Goal: Transaction & Acquisition: Purchase product/service

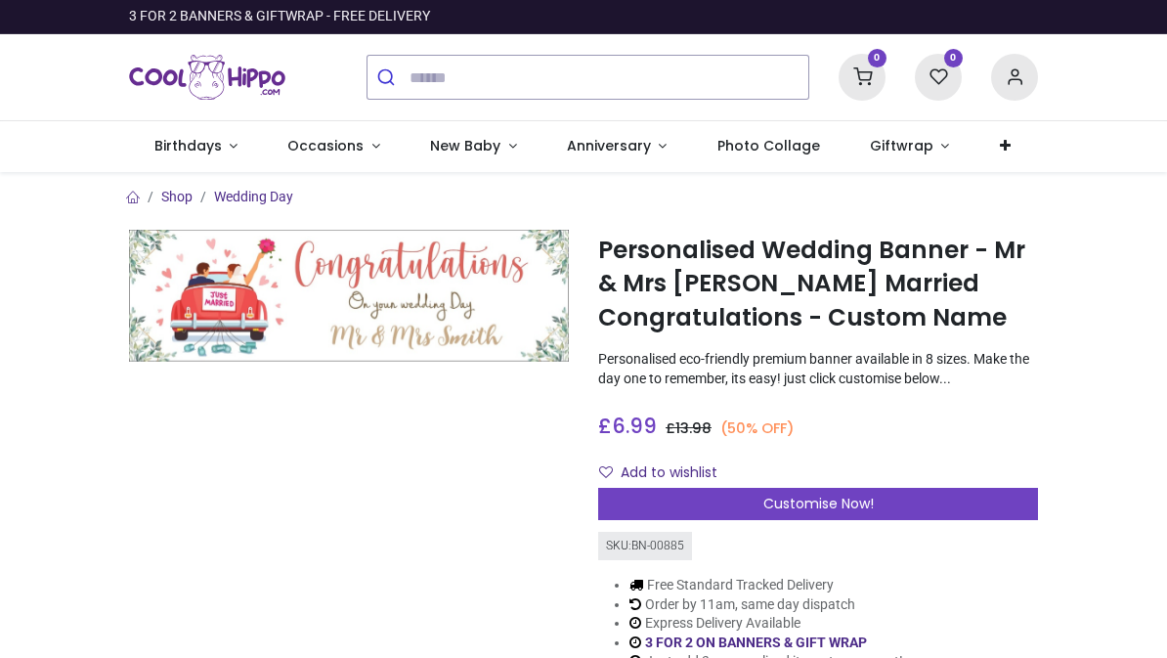
click at [355, 141] on span "Occasions" at bounding box center [325, 146] width 76 height 20
click at [247, 201] on link "Wedding Day" at bounding box center [253, 197] width 79 height 16
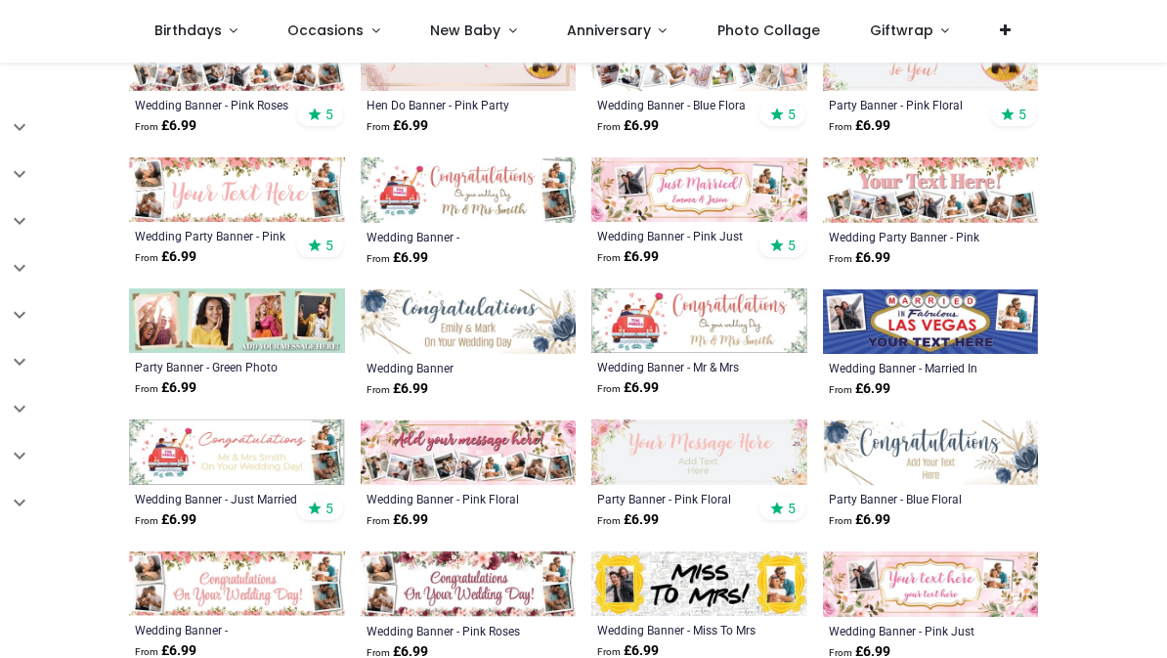
scroll to position [505, 0]
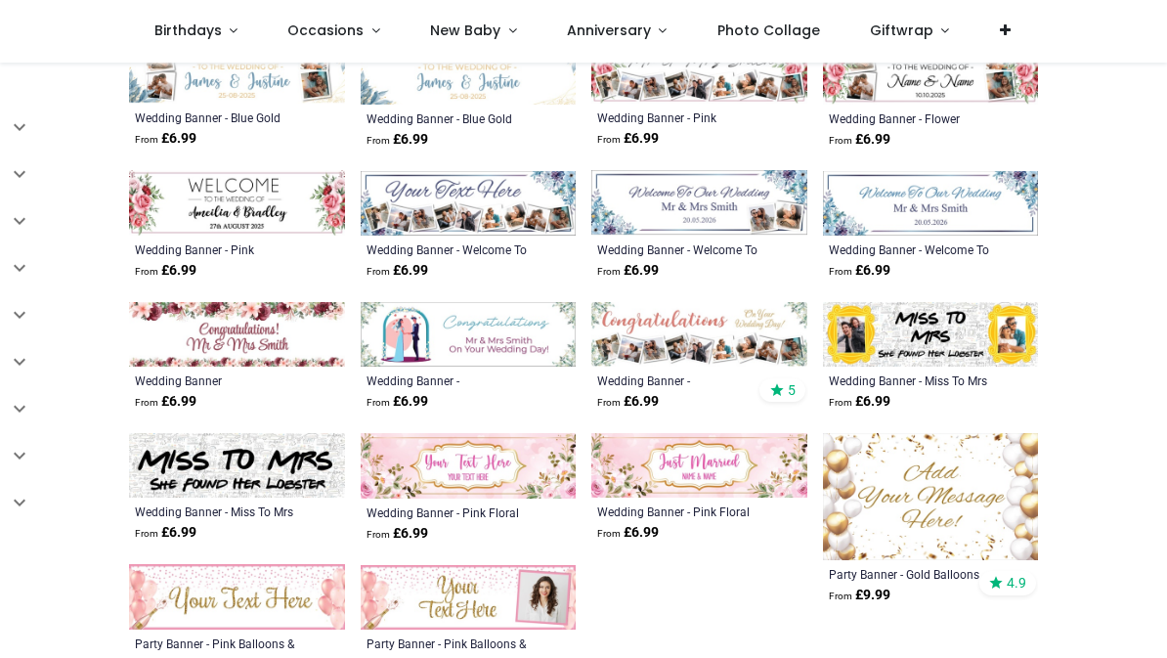
scroll to position [1542, 0]
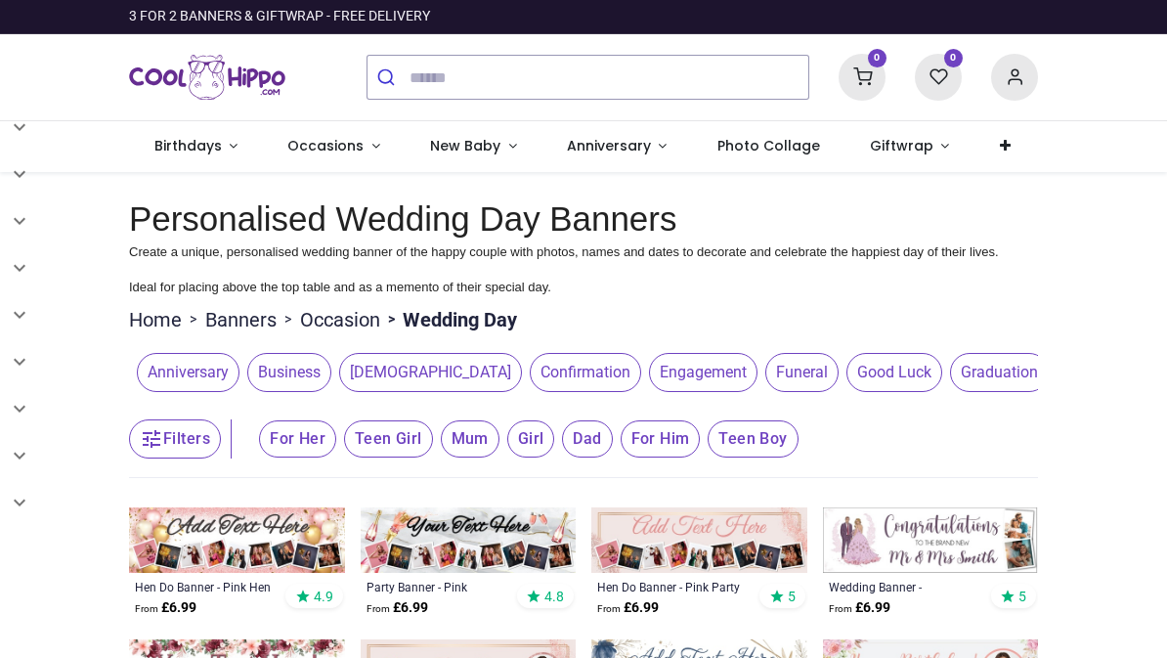
click at [923, 538] on img at bounding box center [931, 539] width 216 height 64
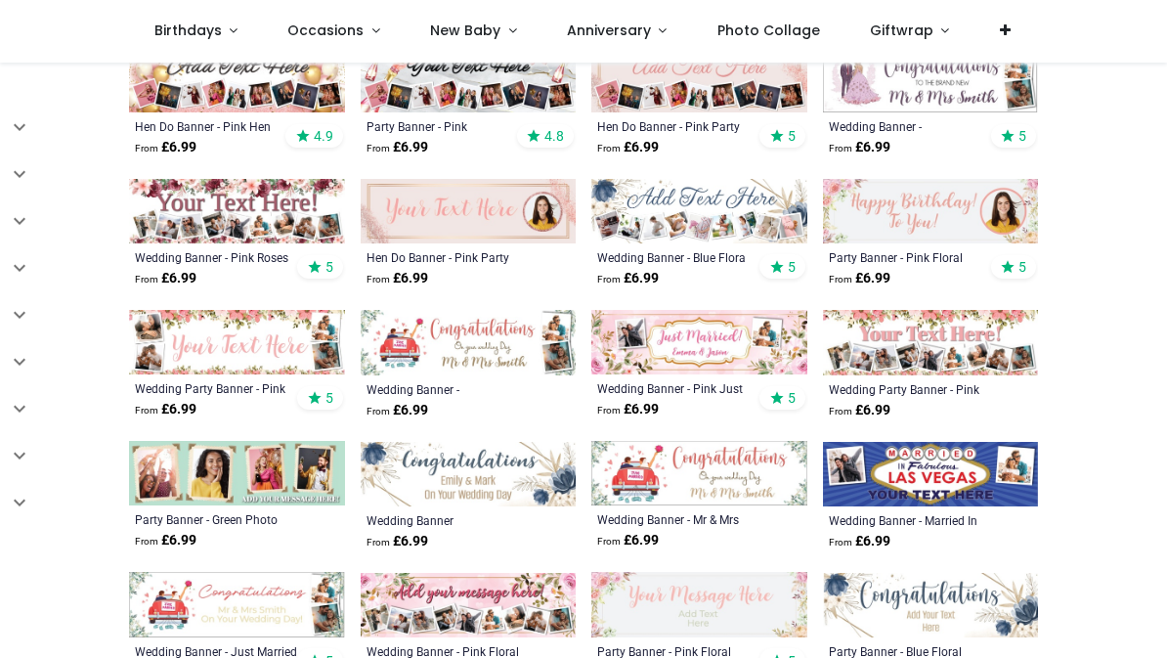
scroll to position [317, 0]
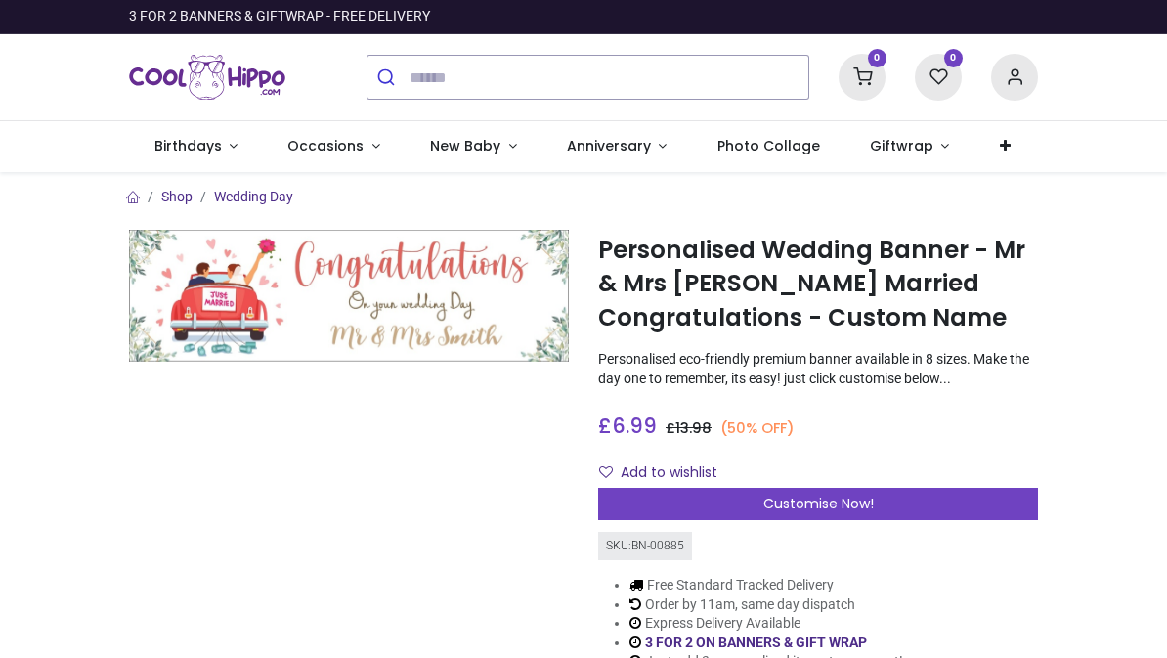
click at [276, 196] on link "Wedding Day" at bounding box center [253, 197] width 79 height 16
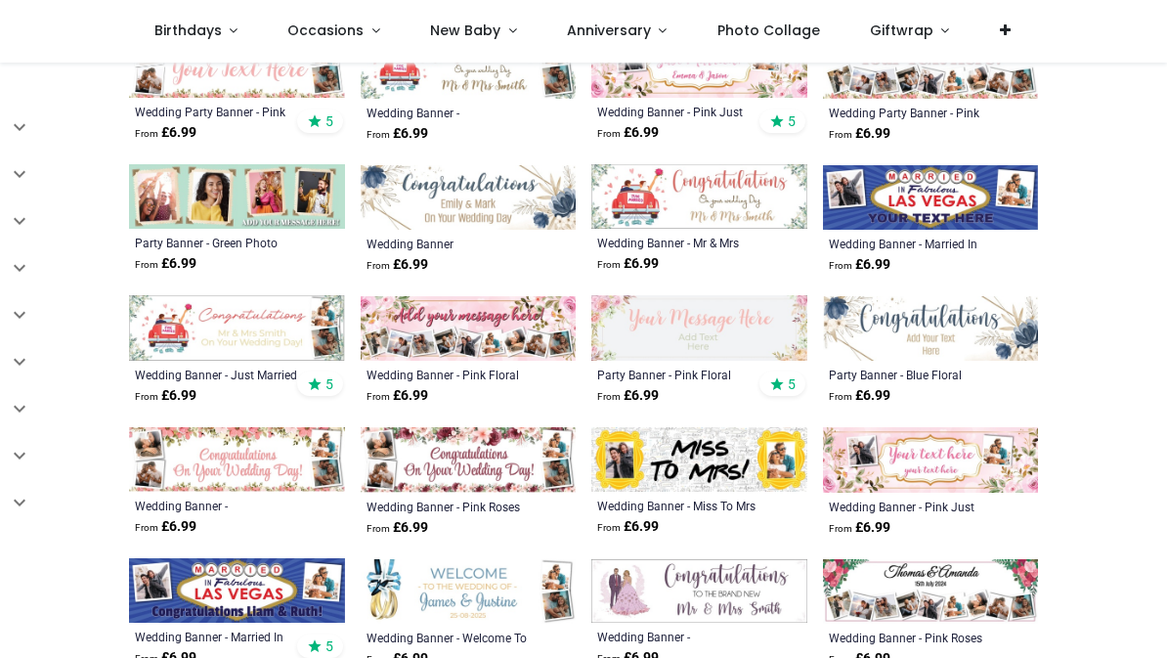
scroll to position [628, 0]
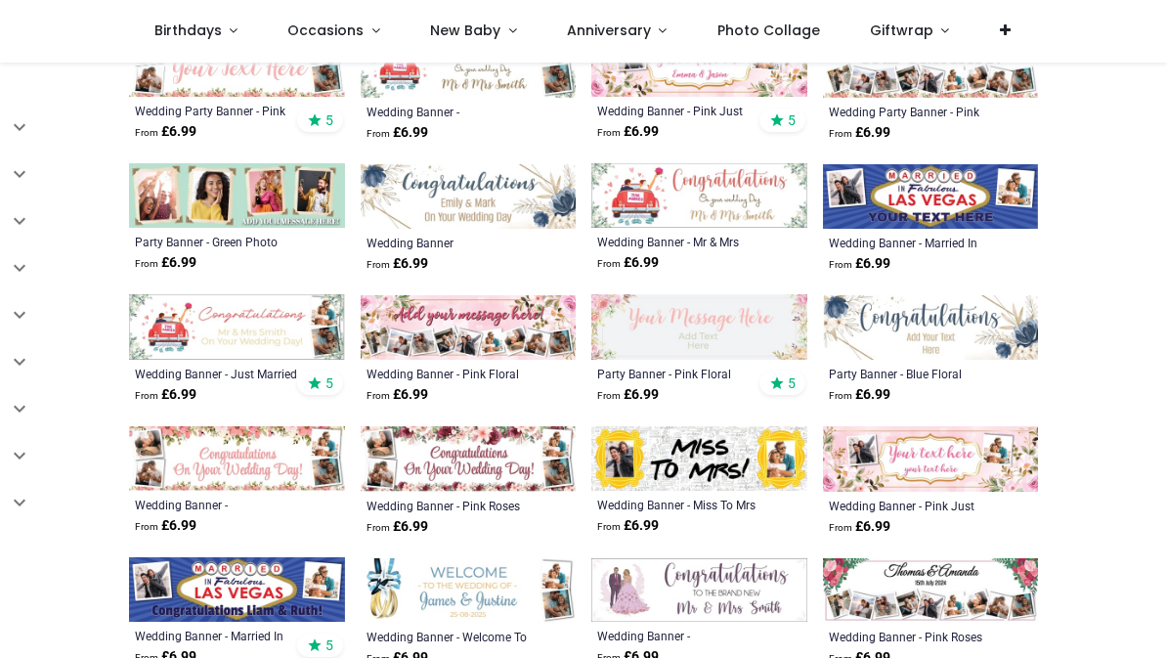
click at [671, 602] on img at bounding box center [699, 589] width 216 height 64
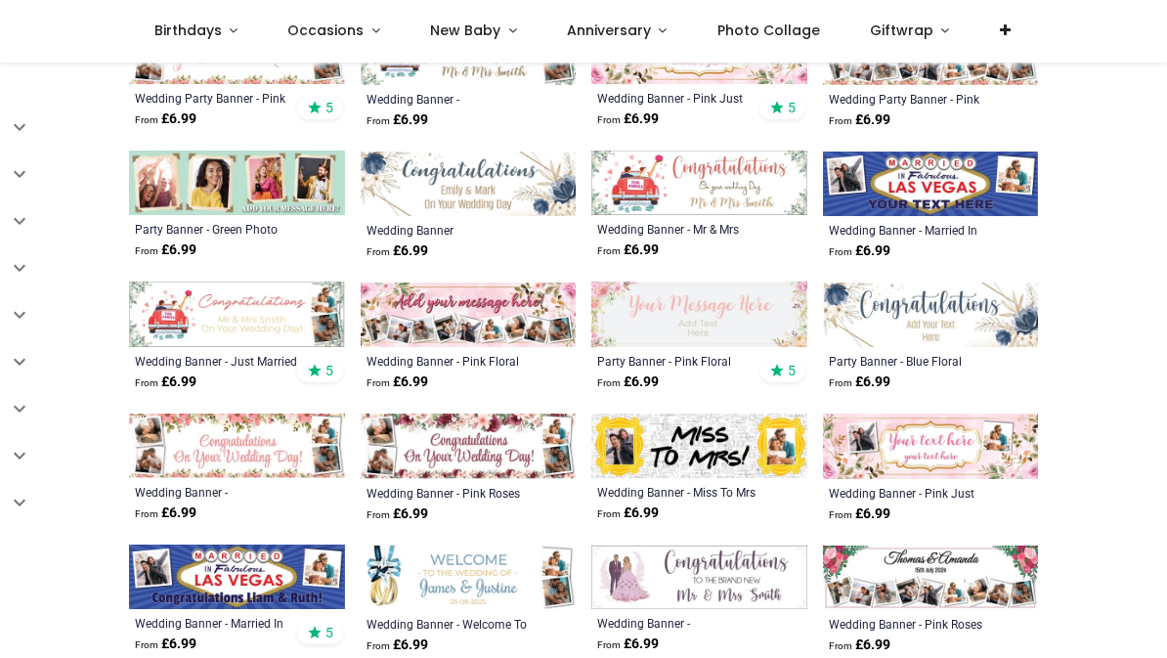
scroll to position [642, 0]
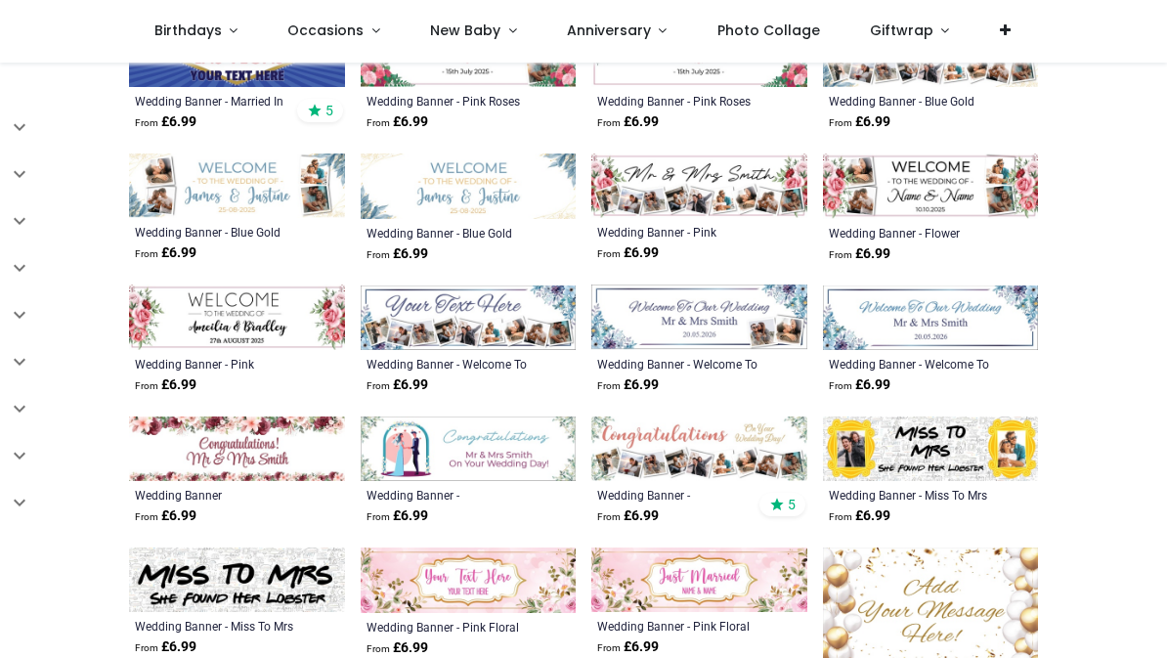
scroll to position [1427, 0]
click at [958, 614] on img at bounding box center [931, 609] width 216 height 126
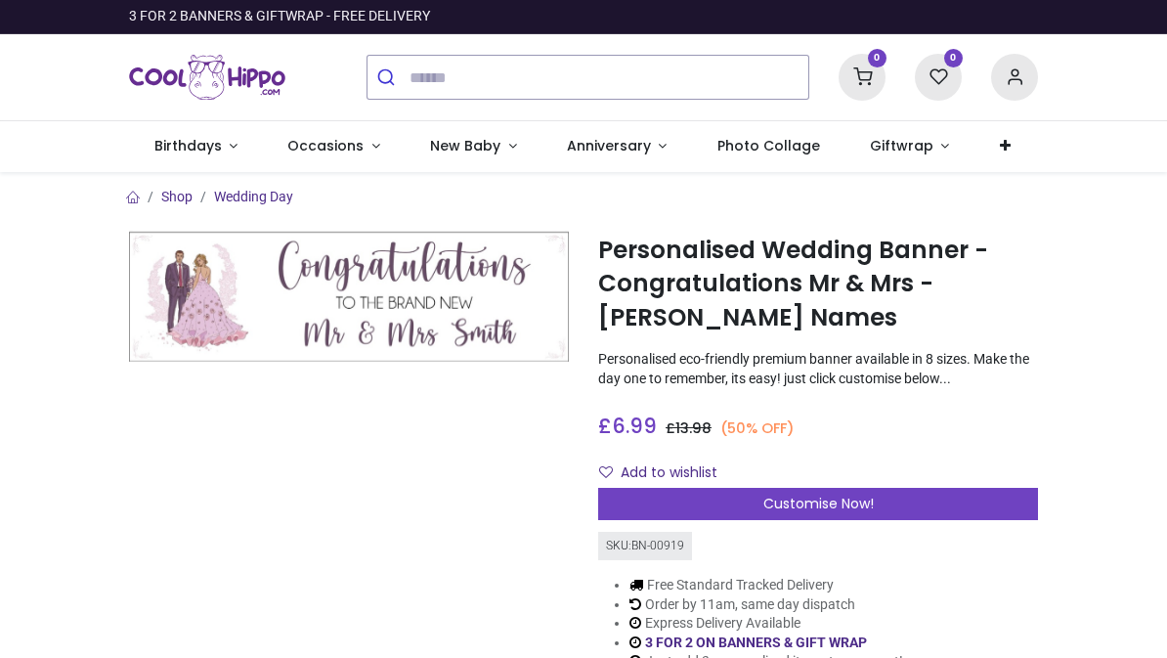
click at [848, 501] on span "Customise Now!" at bounding box center [818, 504] width 110 height 20
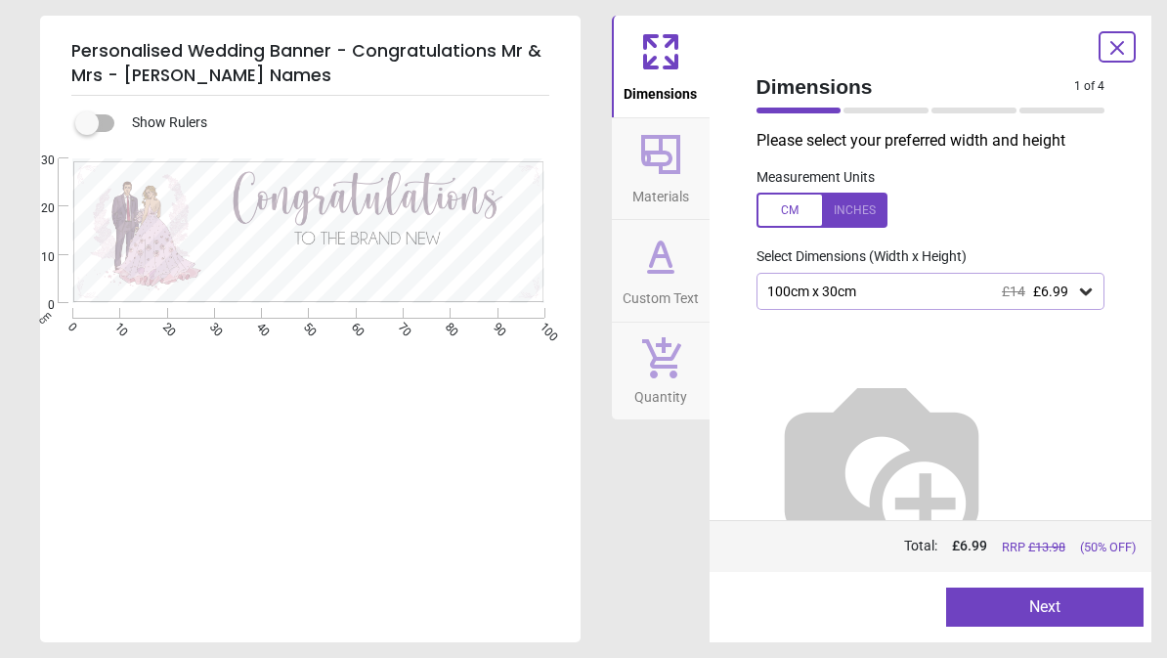
click at [1091, 297] on icon at bounding box center [1086, 291] width 20 height 20
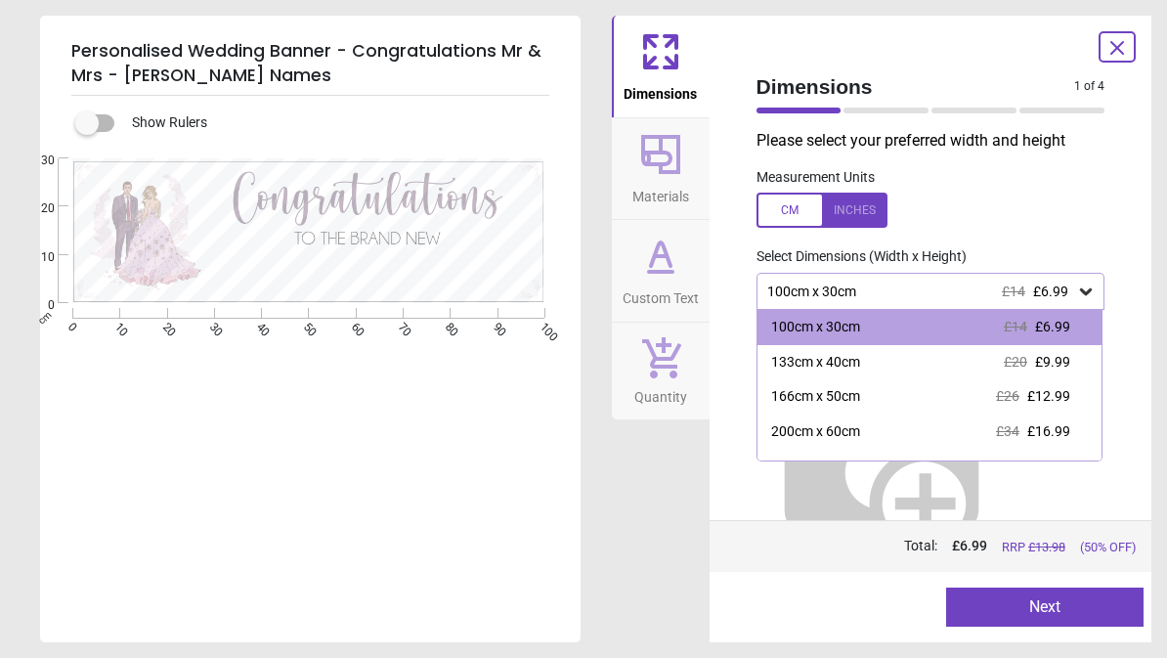
click at [1063, 401] on span "£12.99" at bounding box center [1048, 396] width 43 height 16
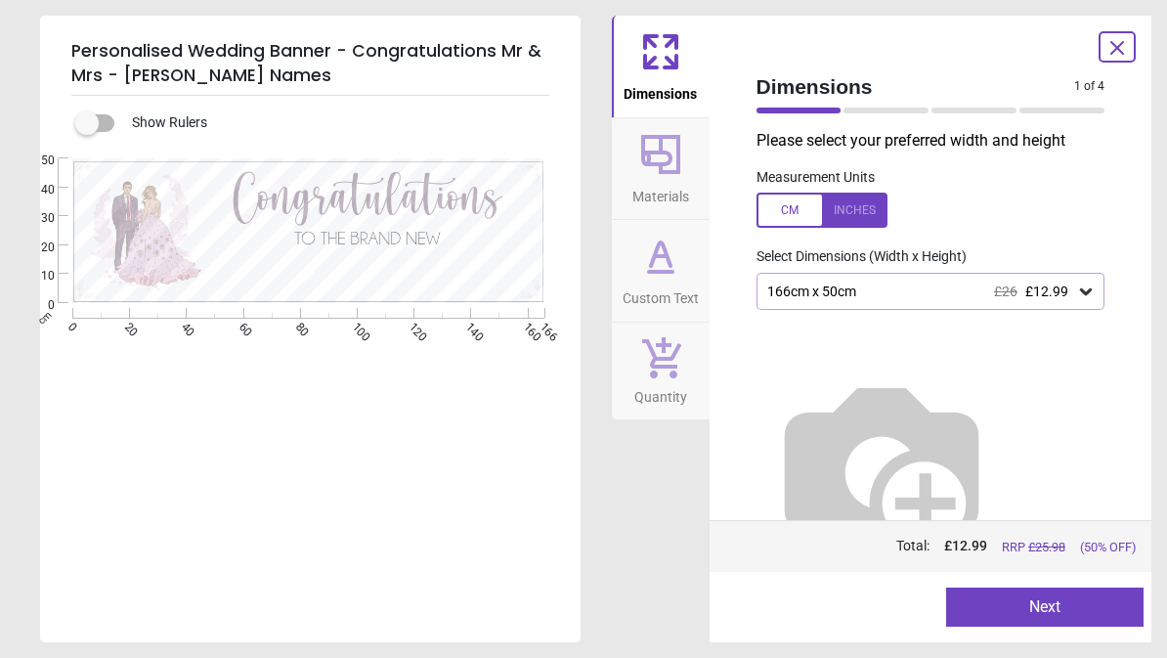
click at [496, 506] on div "E" at bounding box center [308, 487] width 537 height 658
click at [477, 526] on div "E" at bounding box center [308, 487] width 537 height 658
